Goal: Transaction & Acquisition: Purchase product/service

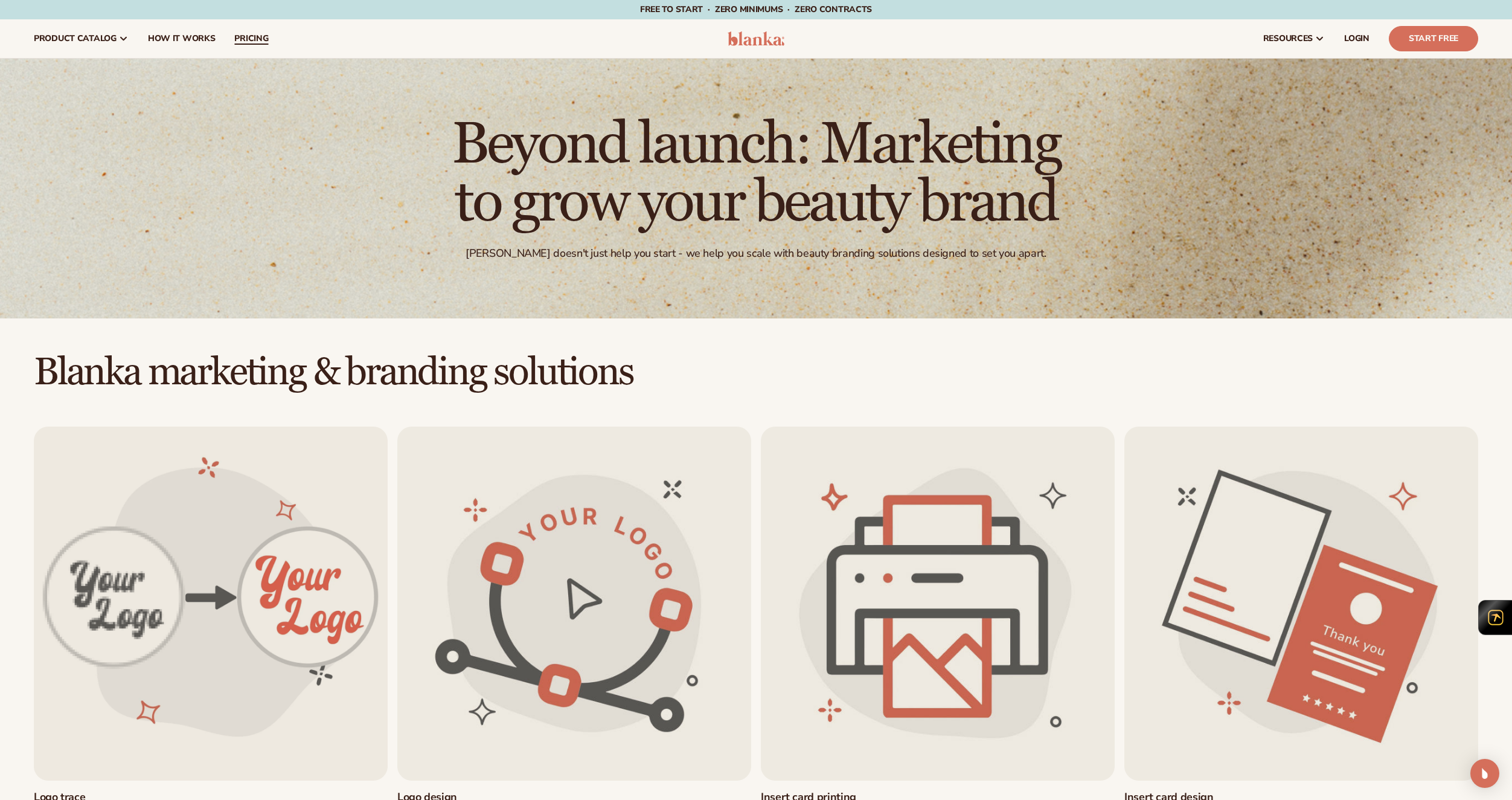
click at [248, 37] on span "pricing" at bounding box center [251, 39] width 34 height 10
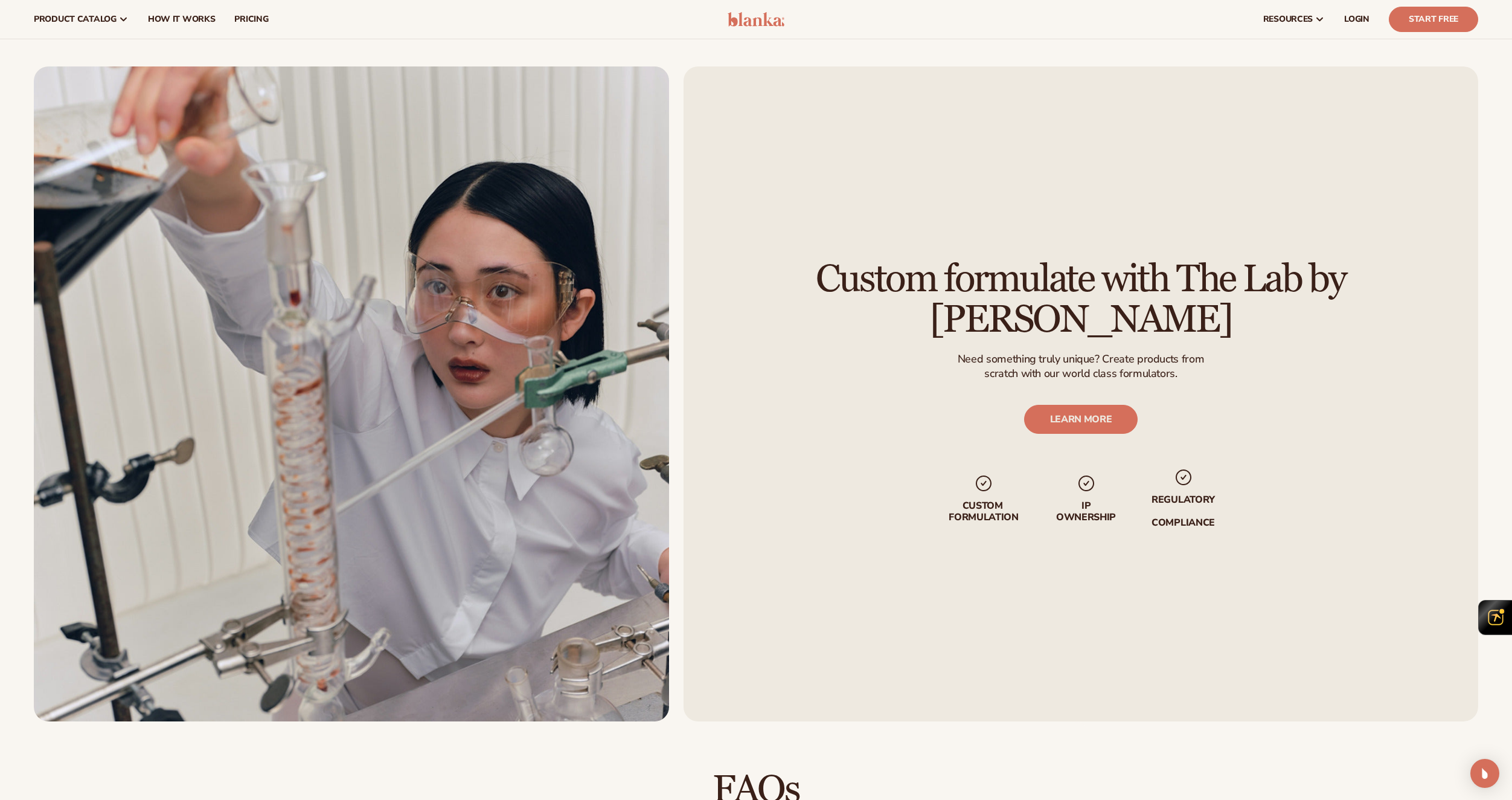
scroll to position [1174, 0]
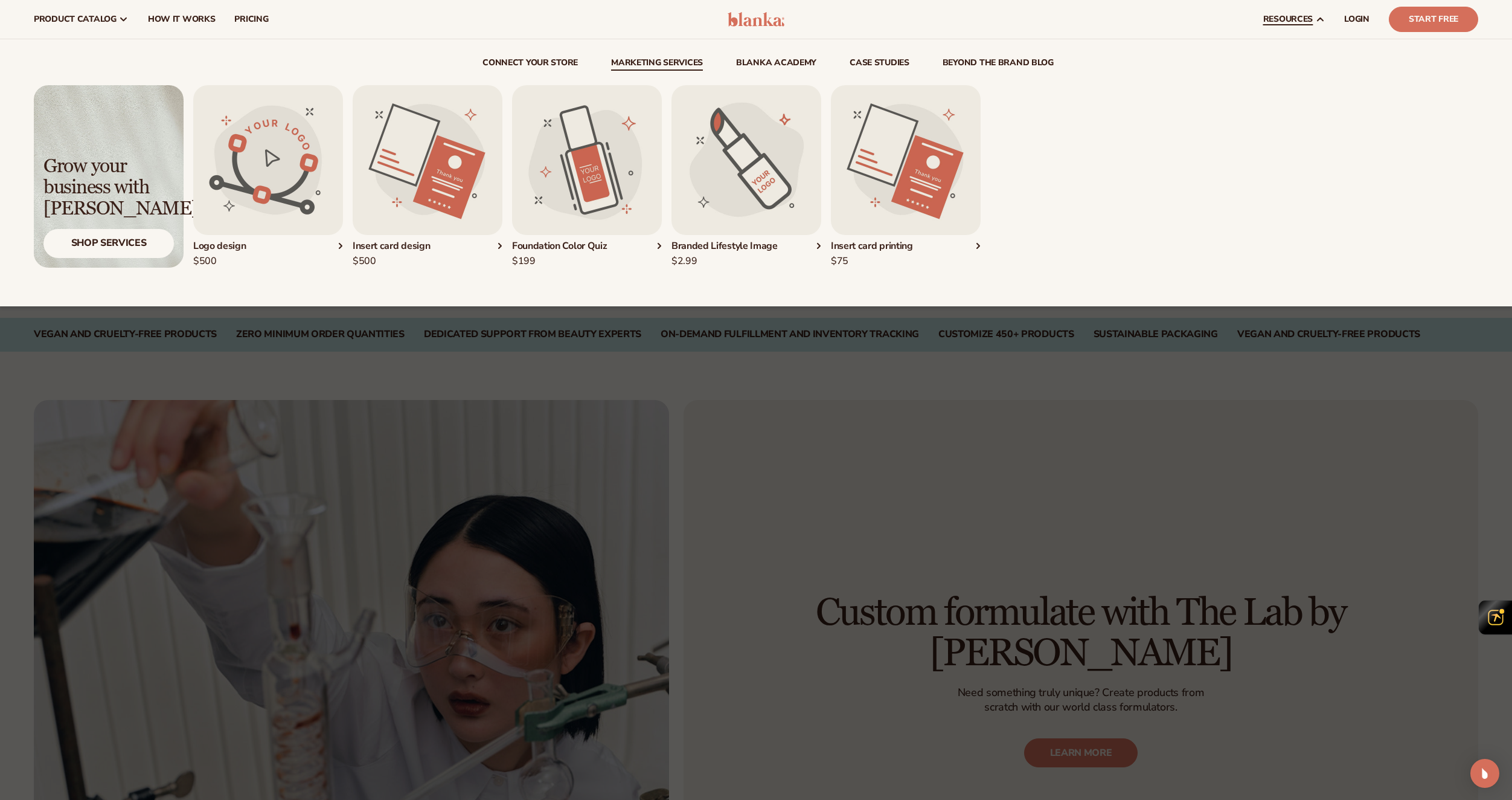
click at [650, 68] on link "Marketing services" at bounding box center [657, 64] width 92 height 12
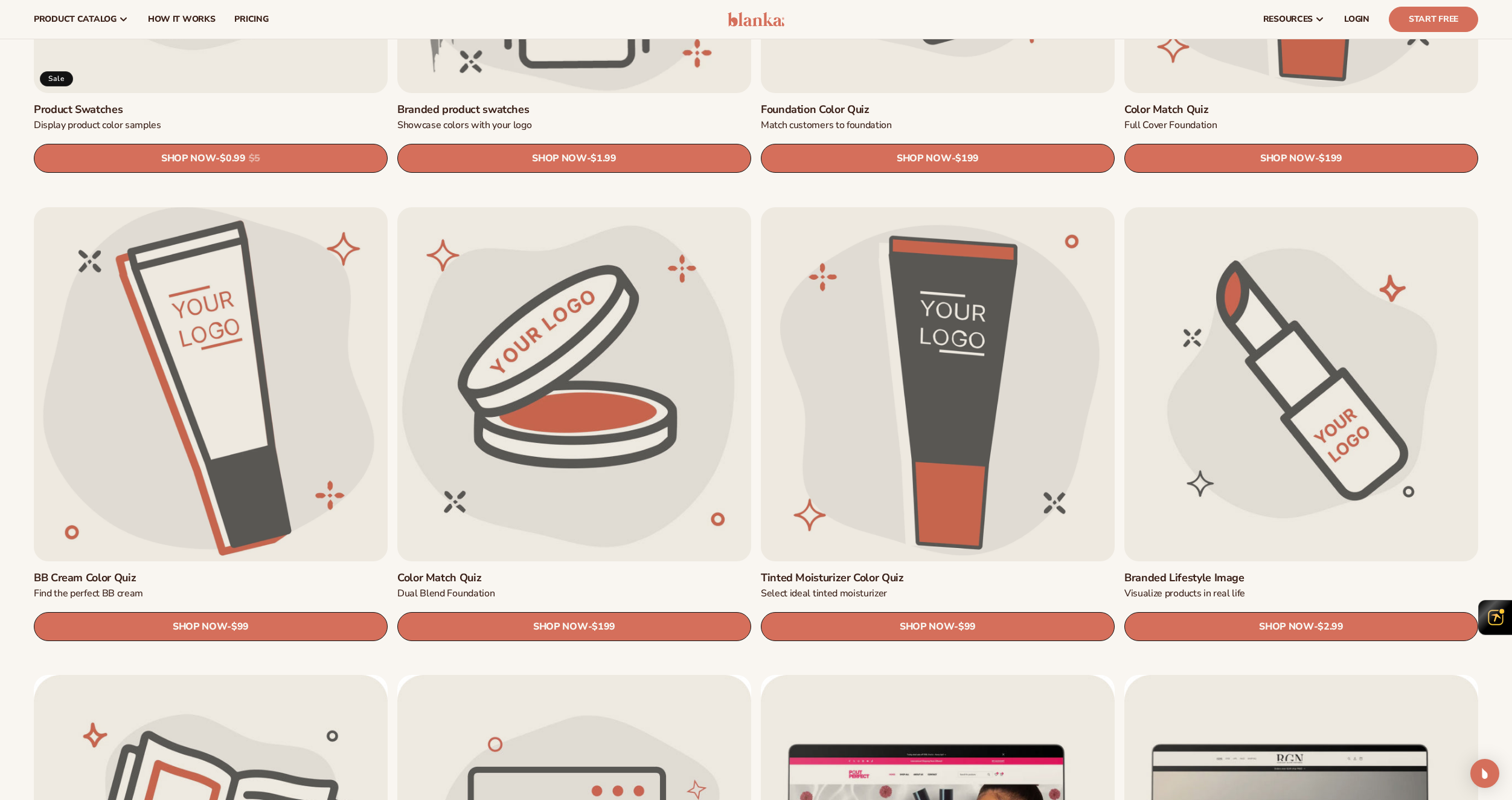
scroll to position [1148, 0]
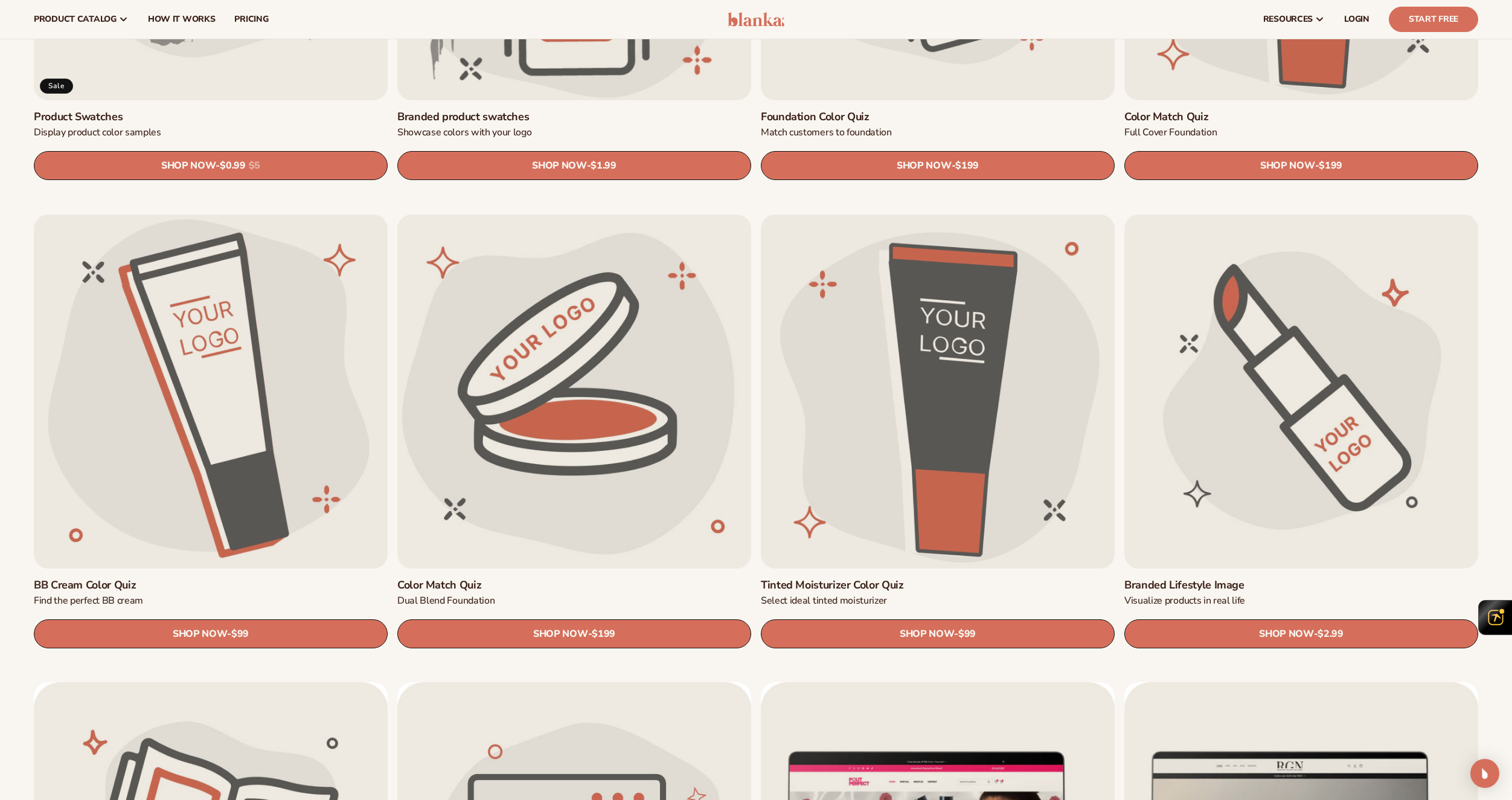
click at [1266, 578] on link "Branded Lifestyle Image" at bounding box center [1301, 585] width 354 height 14
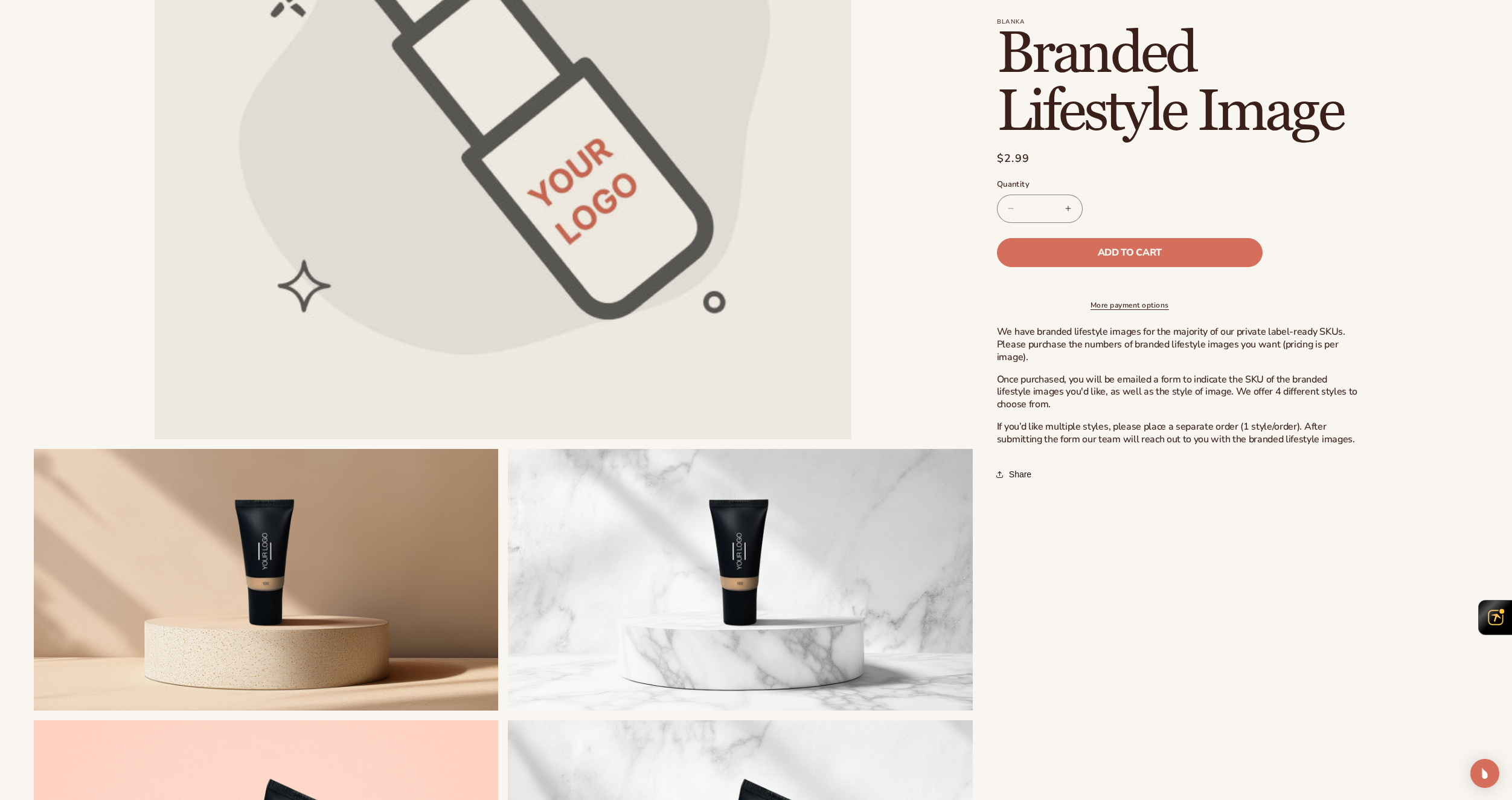
scroll to position [362, 0]
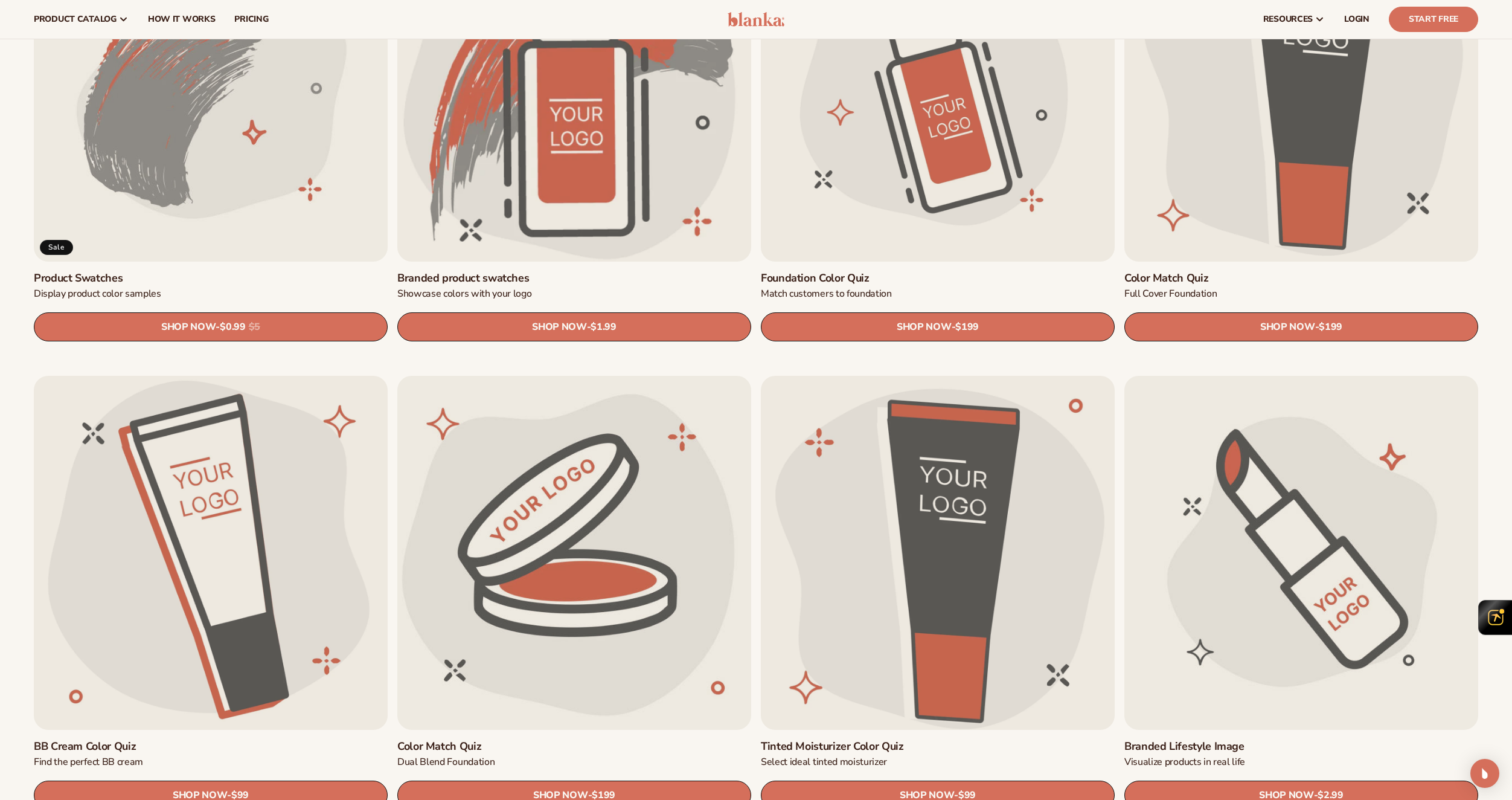
scroll to position [905, 0]
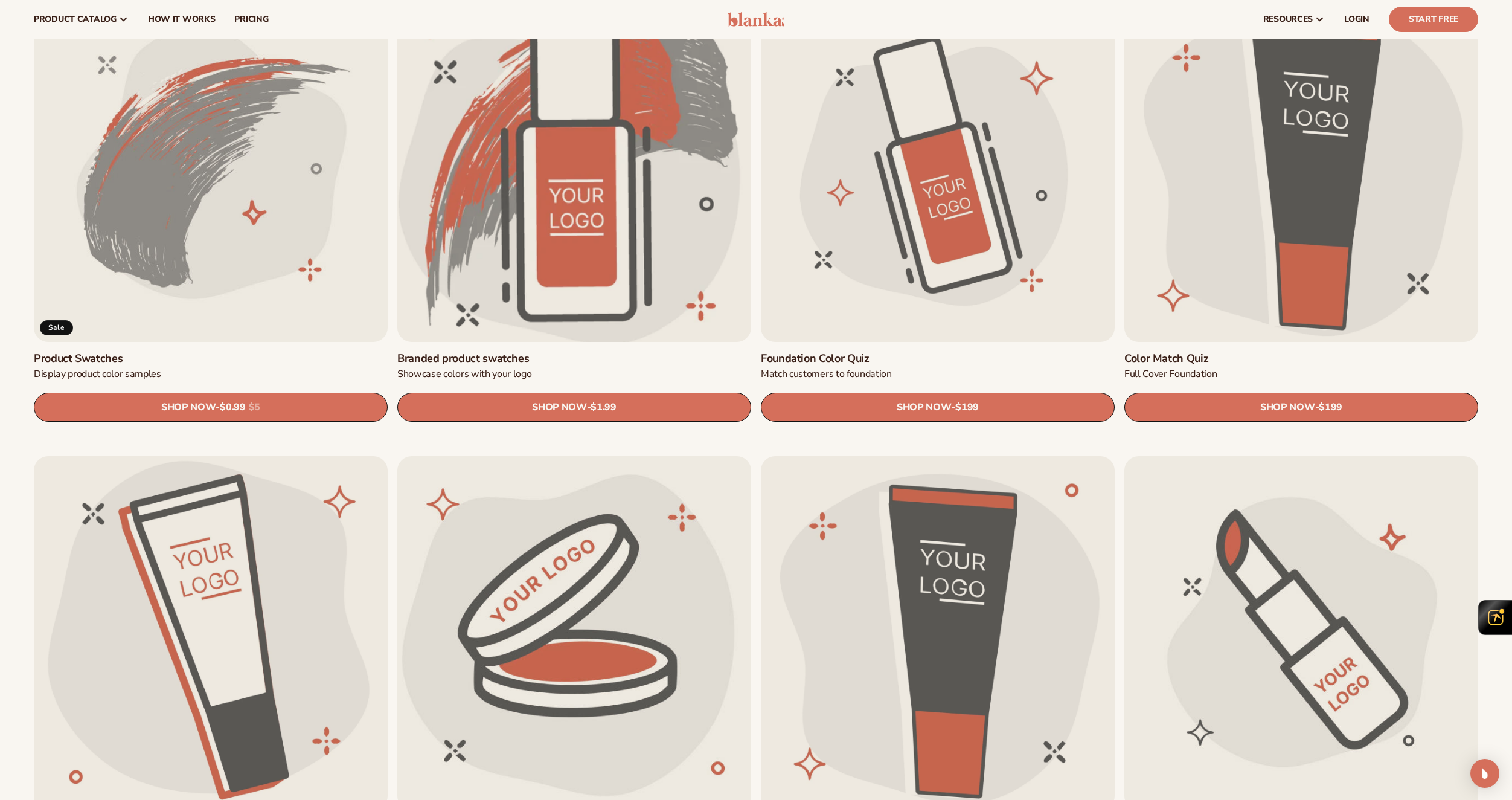
click at [565, 352] on link "Branded product swatches" at bounding box center [574, 358] width 354 height 14
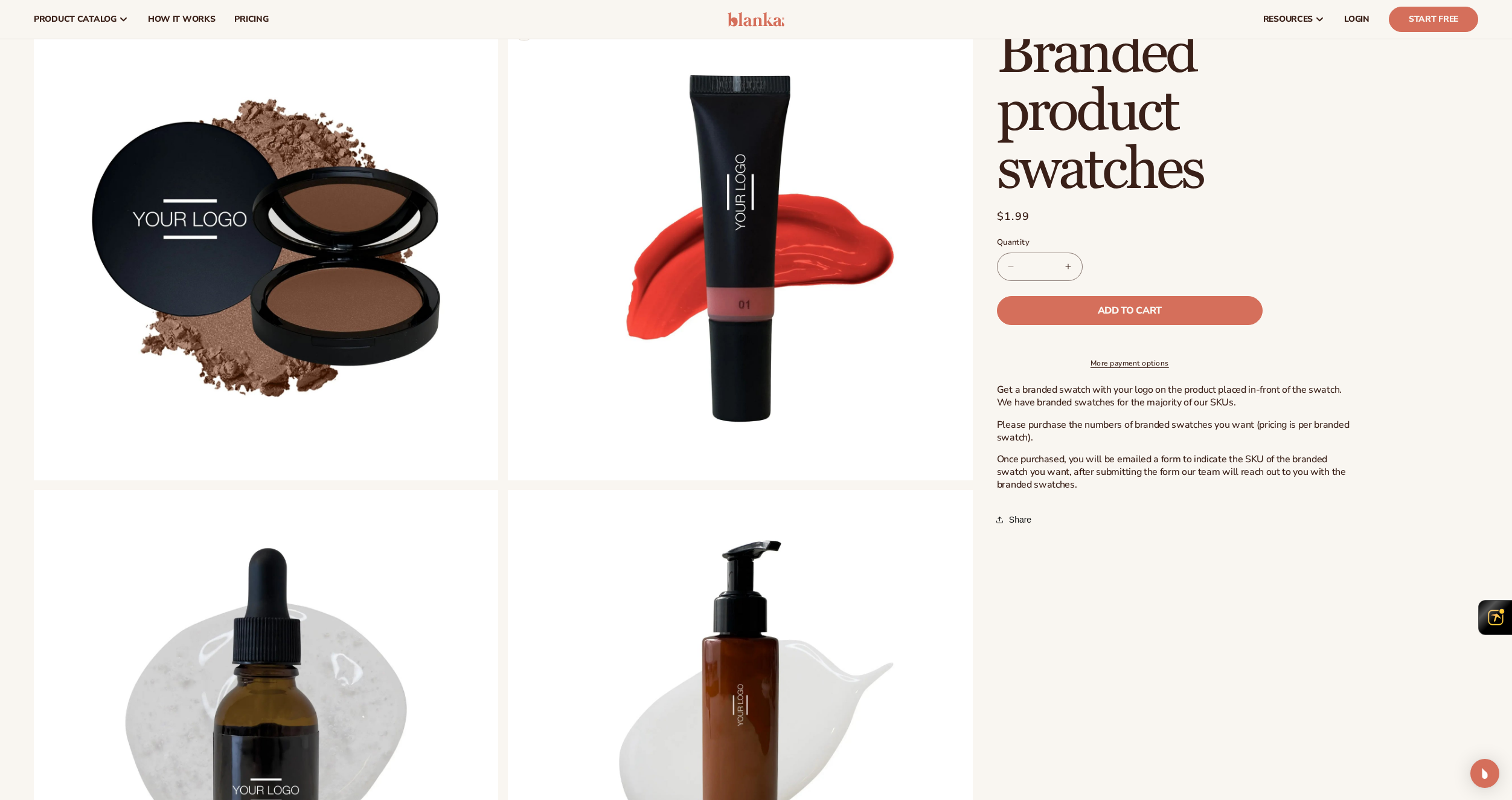
scroll to position [423, 0]
